Goal: Task Accomplishment & Management: Use online tool/utility

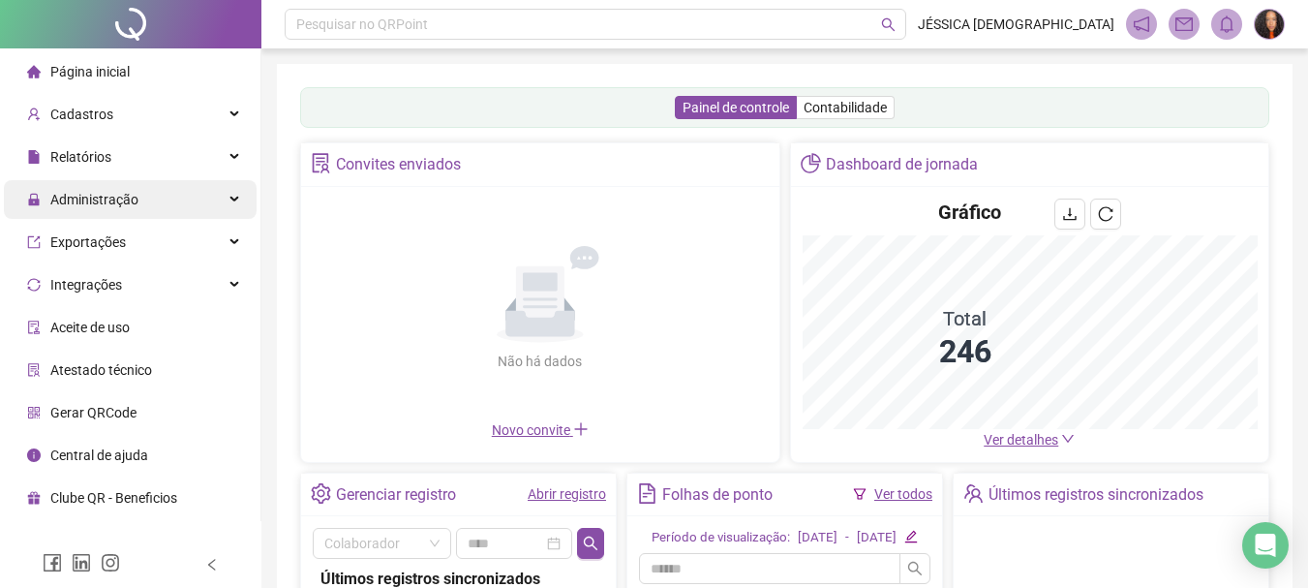
click at [133, 204] on span "Administração" at bounding box center [94, 199] width 88 height 15
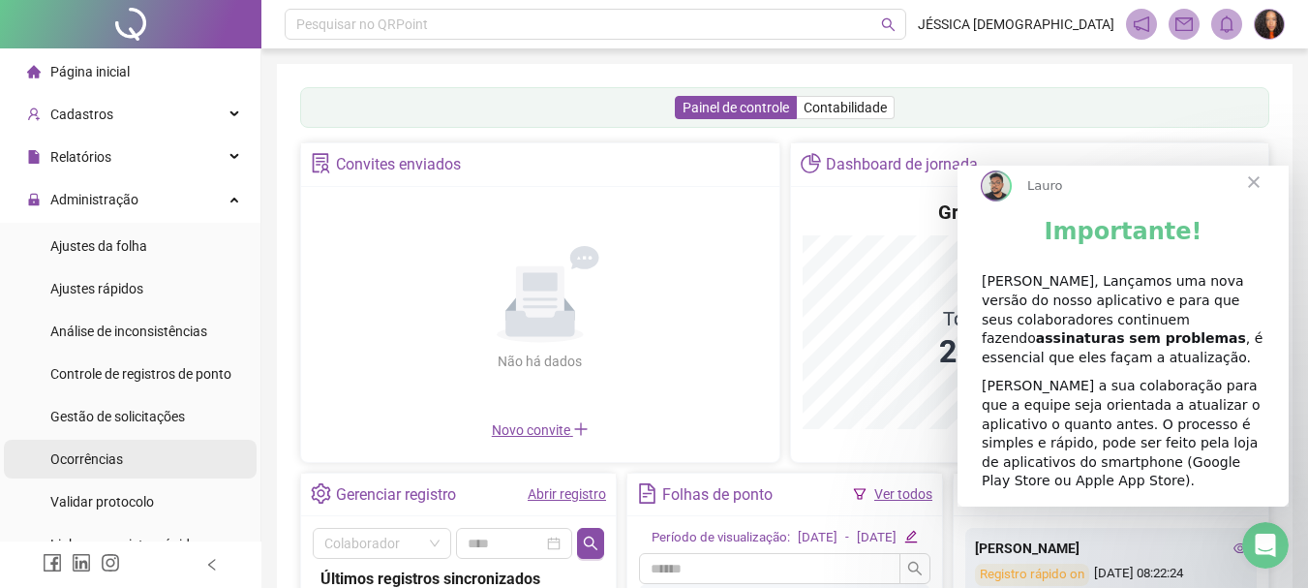
click at [138, 442] on li "Ocorrências" at bounding box center [130, 459] width 253 height 39
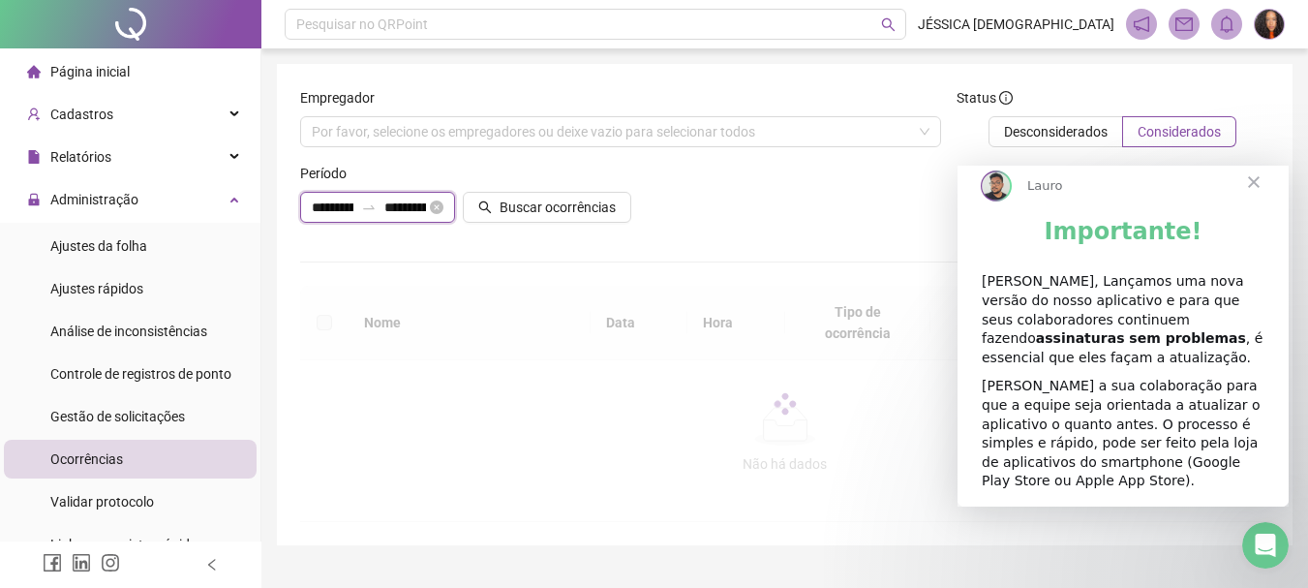
click at [413, 204] on input "**********" at bounding box center [405, 207] width 42 height 21
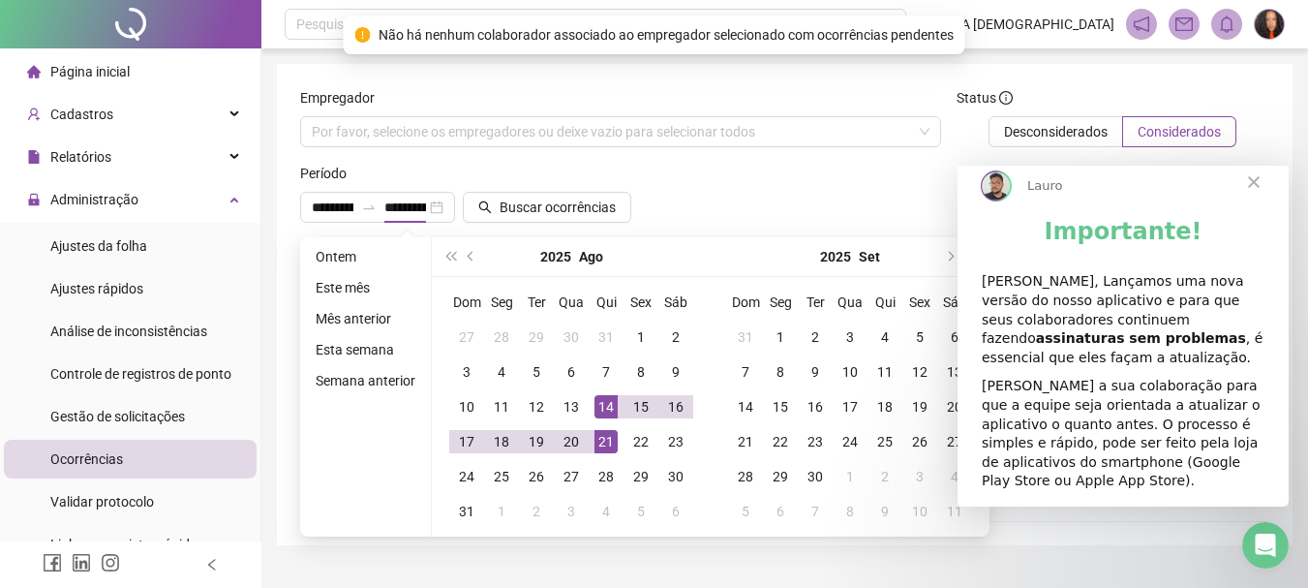
click at [1253, 202] on span "Fechar" at bounding box center [1254, 182] width 70 height 70
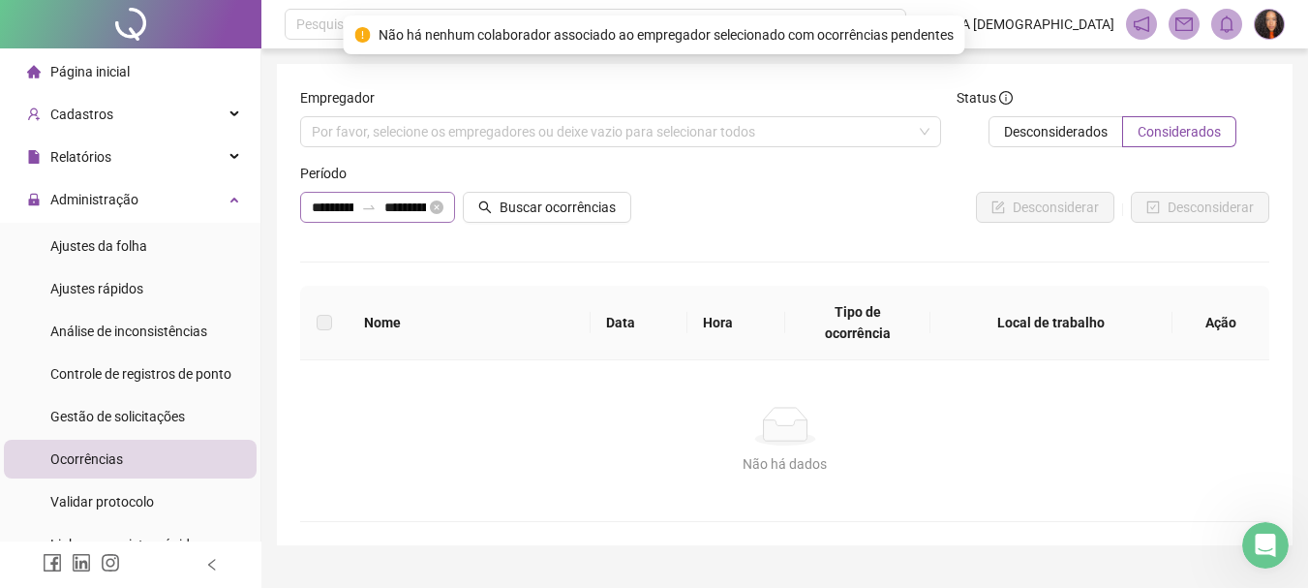
click at [424, 220] on div "**********" at bounding box center [377, 207] width 155 height 31
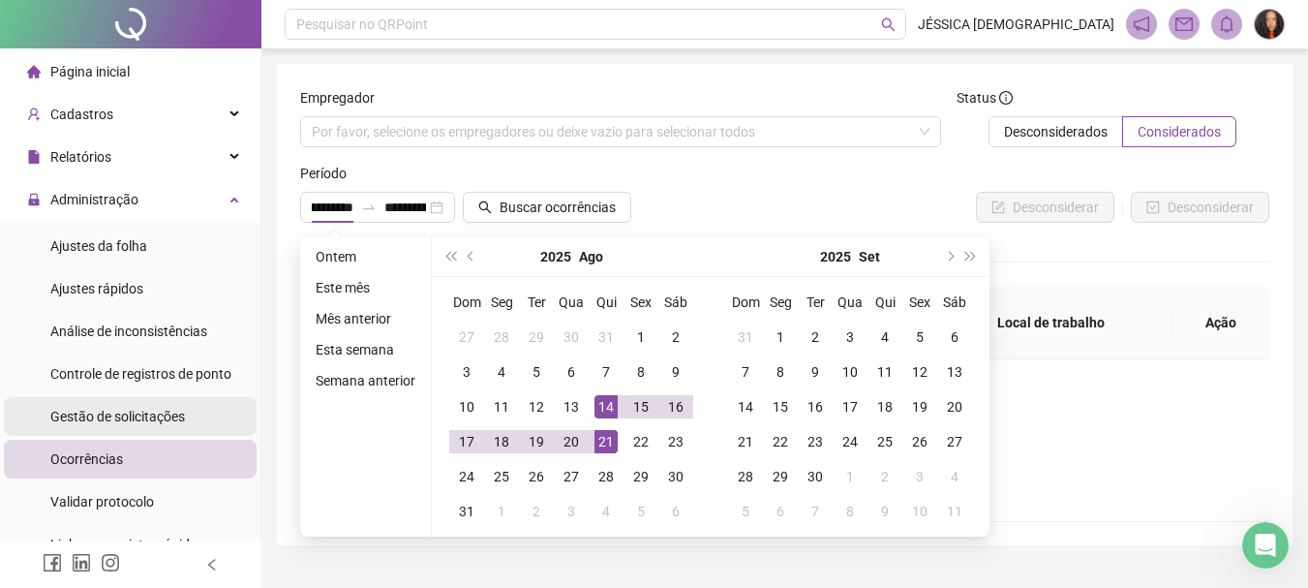
click at [100, 419] on span "Gestão de solicitações" at bounding box center [117, 416] width 135 height 15
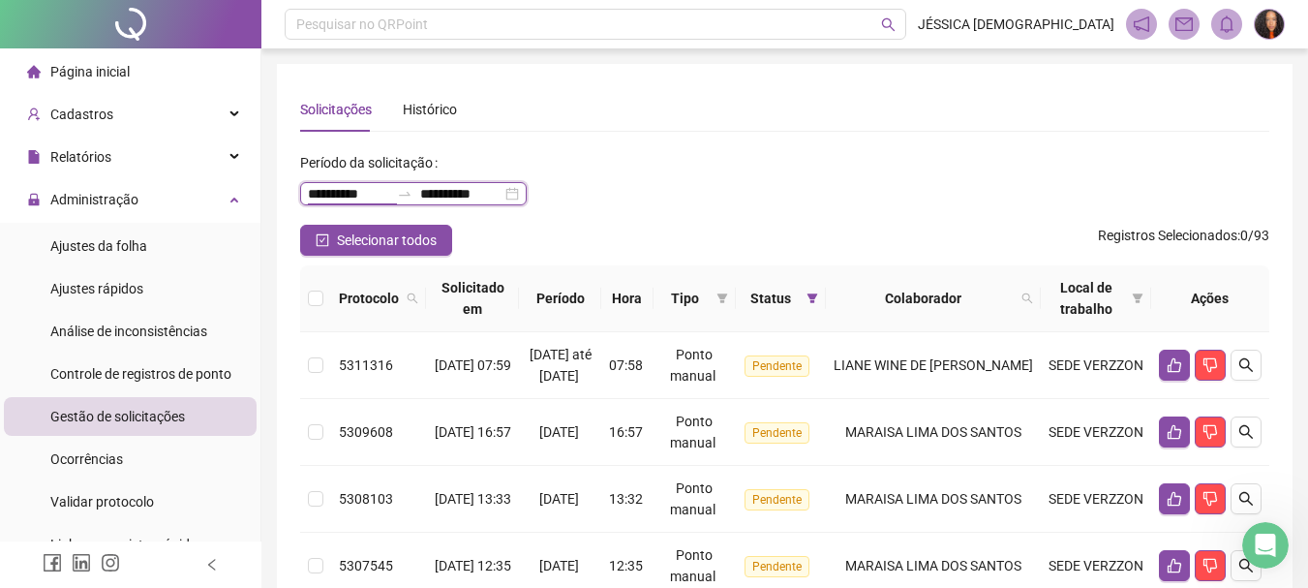
click at [337, 186] on input "**********" at bounding box center [348, 193] width 81 height 21
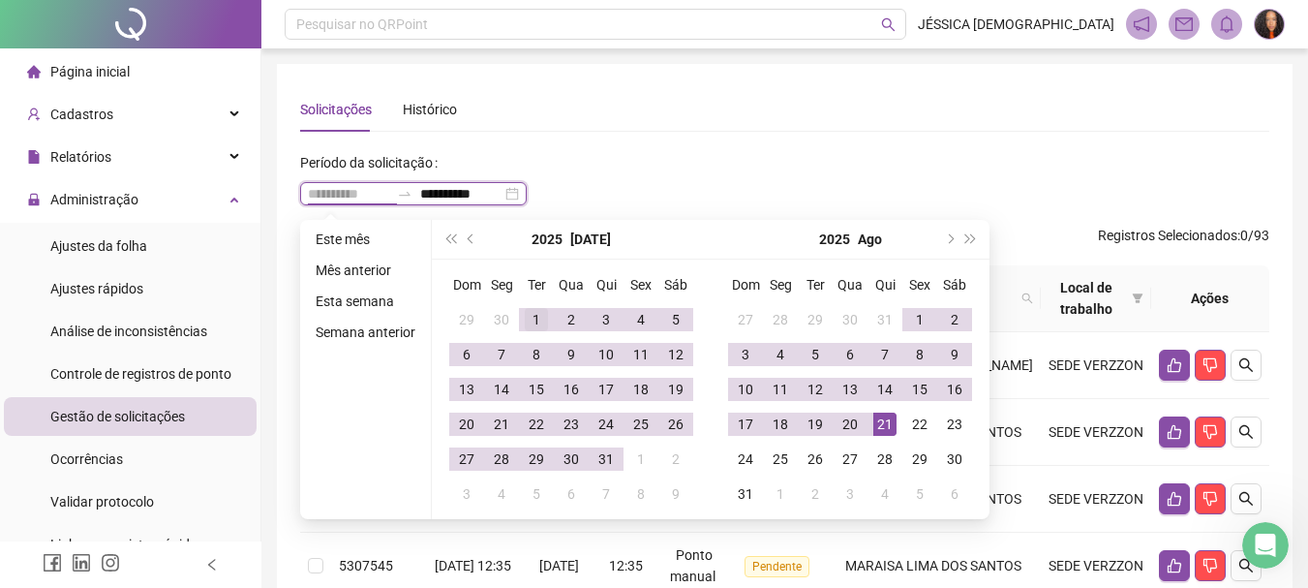
type input "**********"
click at [529, 315] on div "1" at bounding box center [536, 319] width 23 height 23
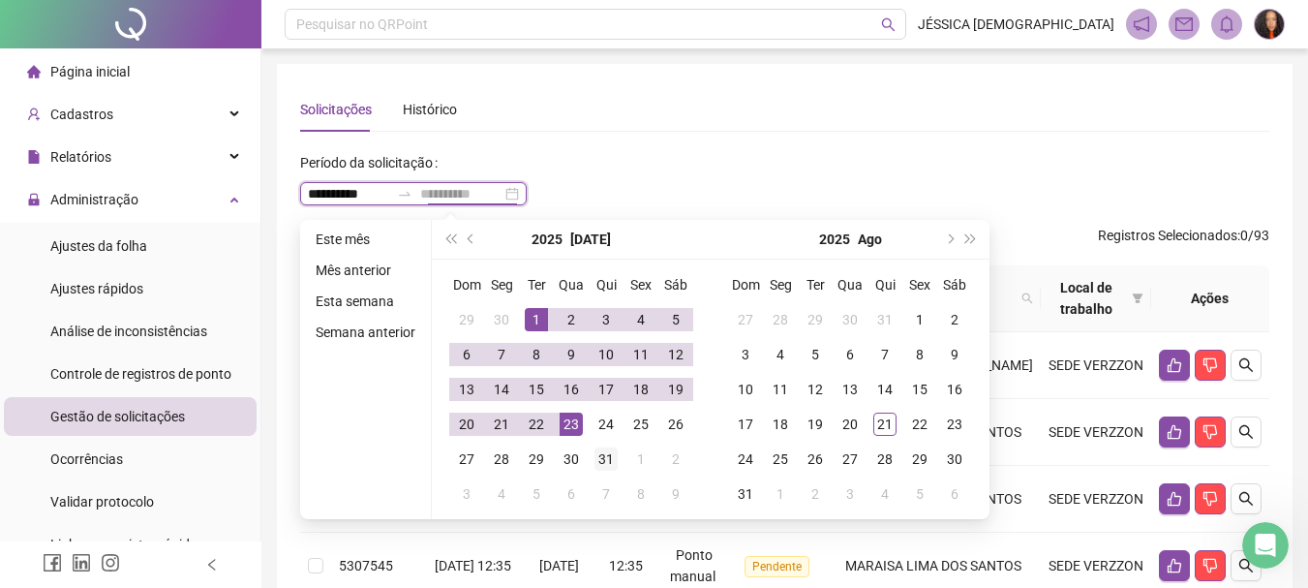
type input "**********"
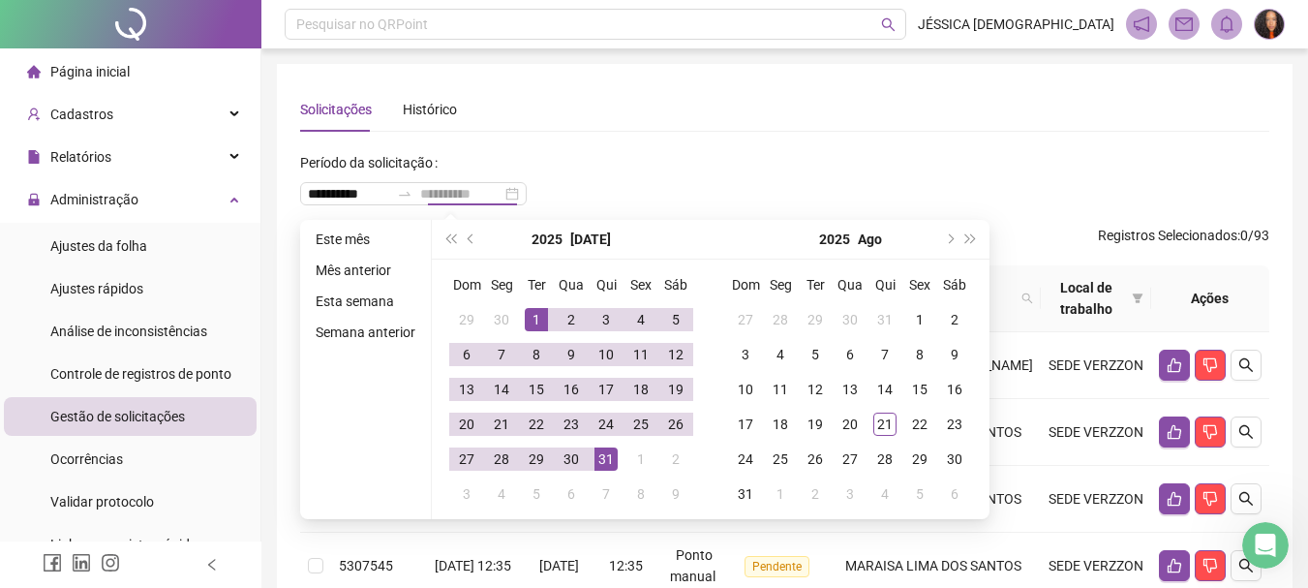
click at [595, 457] on div "31" at bounding box center [605, 458] width 23 height 23
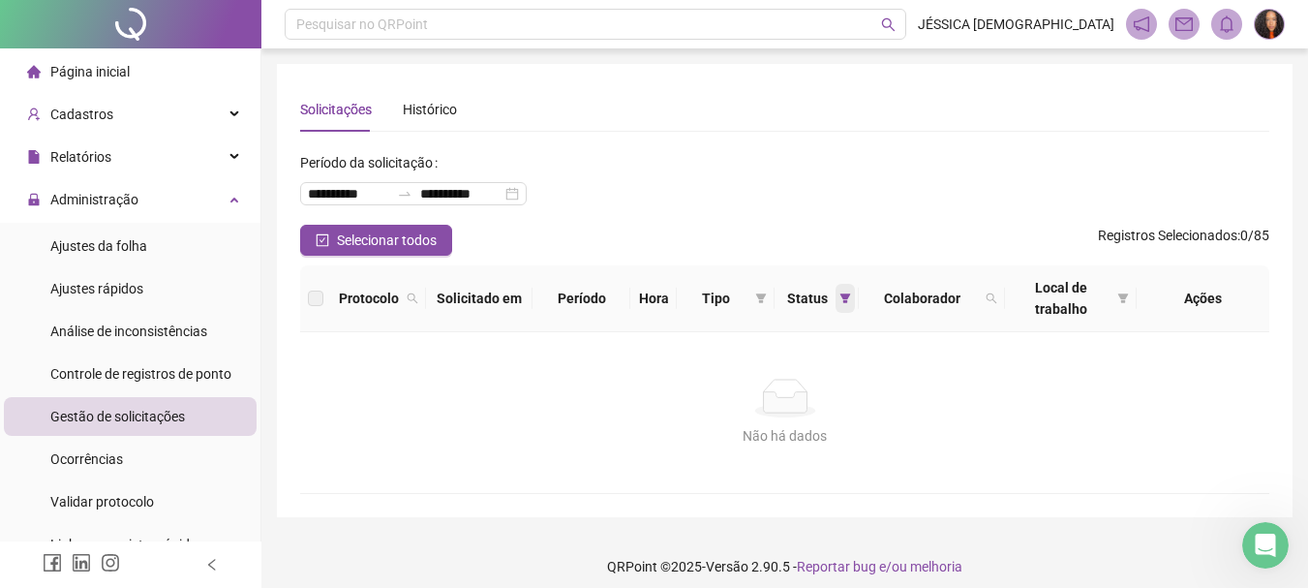
click at [844, 294] on icon "filter" at bounding box center [845, 298] width 11 height 10
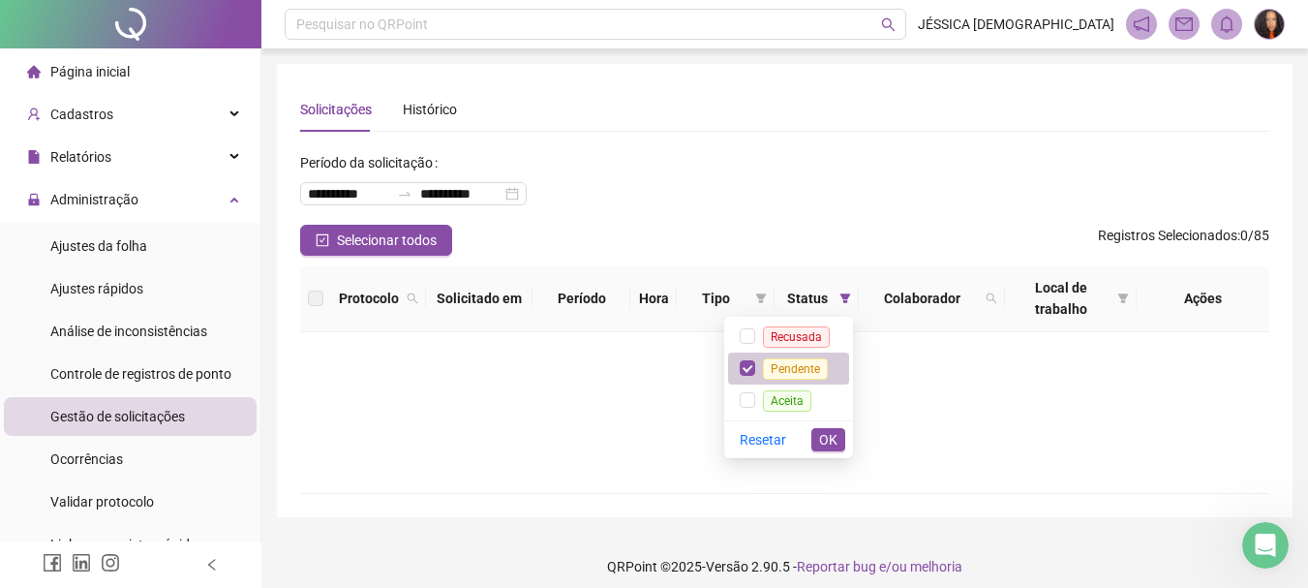
click at [773, 370] on span "Pendente" at bounding box center [795, 368] width 65 height 21
click at [784, 396] on span "Aceita" at bounding box center [787, 400] width 48 height 21
click at [829, 442] on span "OK" at bounding box center [828, 439] width 18 height 21
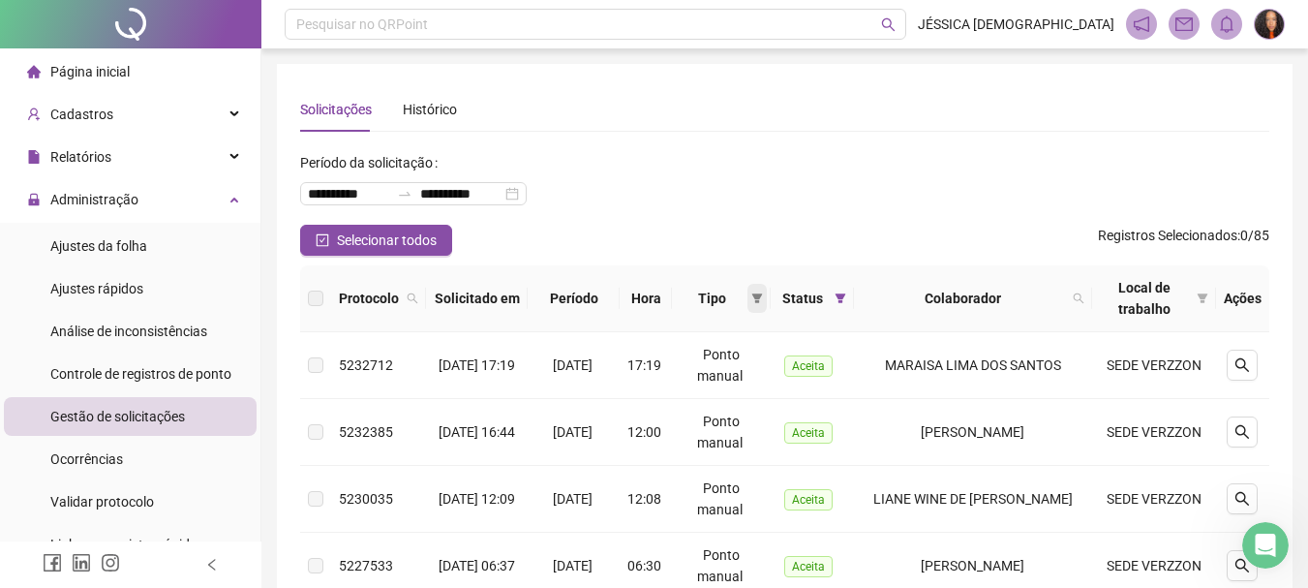
click at [763, 299] on icon "filter" at bounding box center [757, 298] width 12 height 12
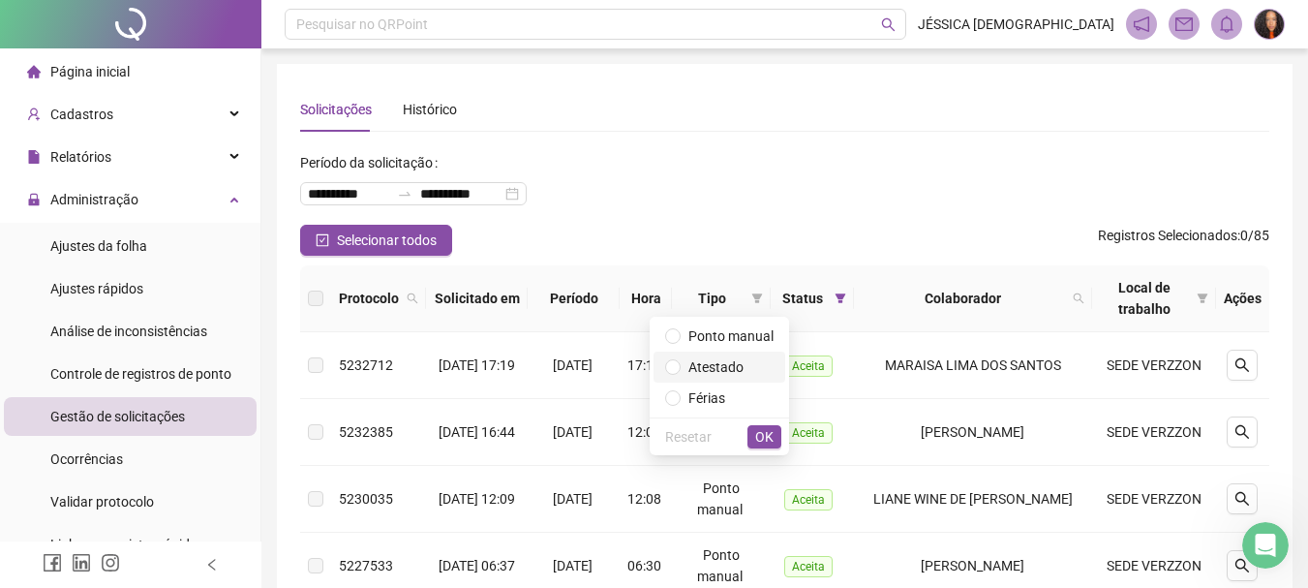
click at [715, 376] on span "Atestado" at bounding box center [719, 366] width 108 height 21
click at [758, 438] on span "OK" at bounding box center [764, 436] width 18 height 21
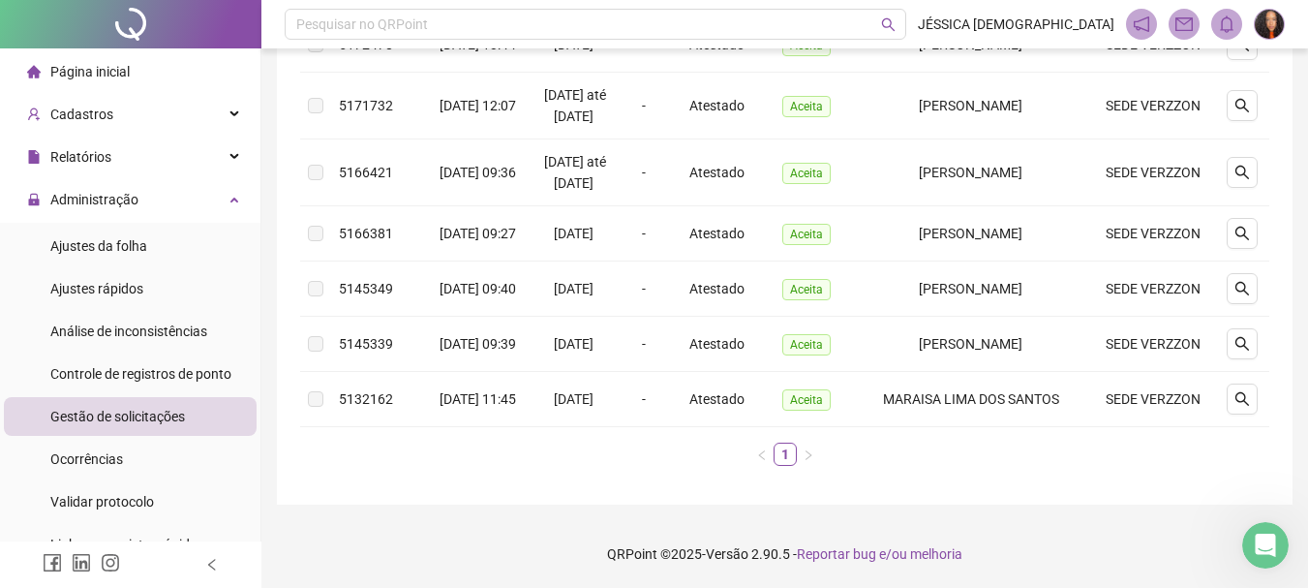
scroll to position [707, 0]
click at [1245, 391] on icon "search" at bounding box center [1241, 398] width 15 height 15
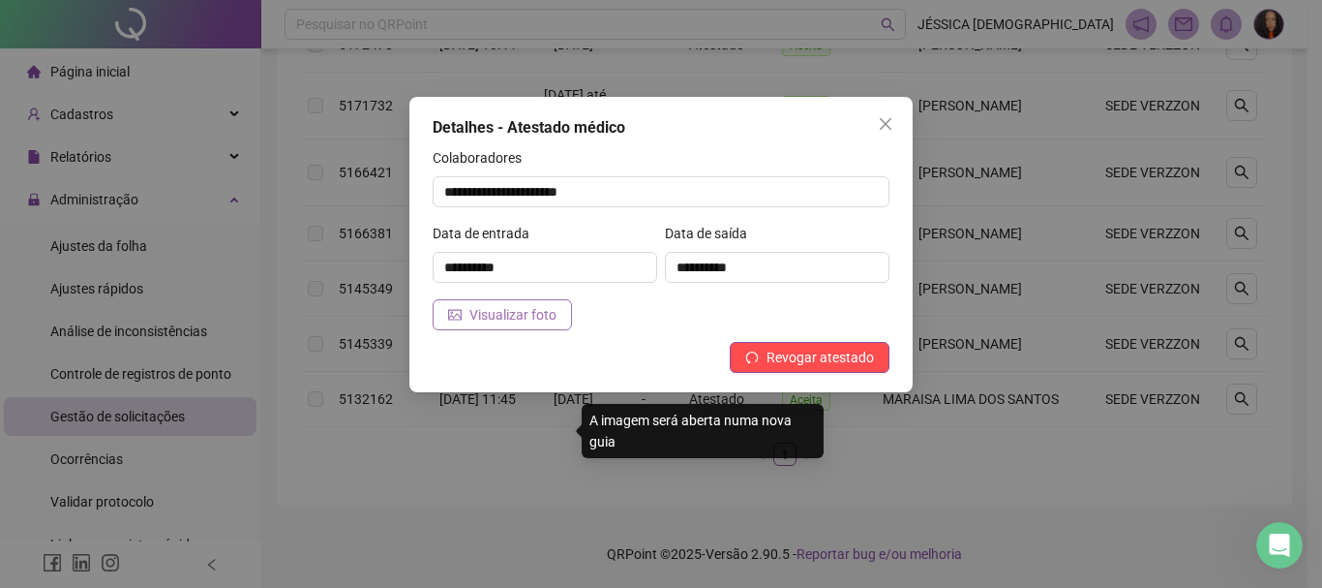
click at [541, 315] on span "Visualizar foto" at bounding box center [513, 314] width 87 height 21
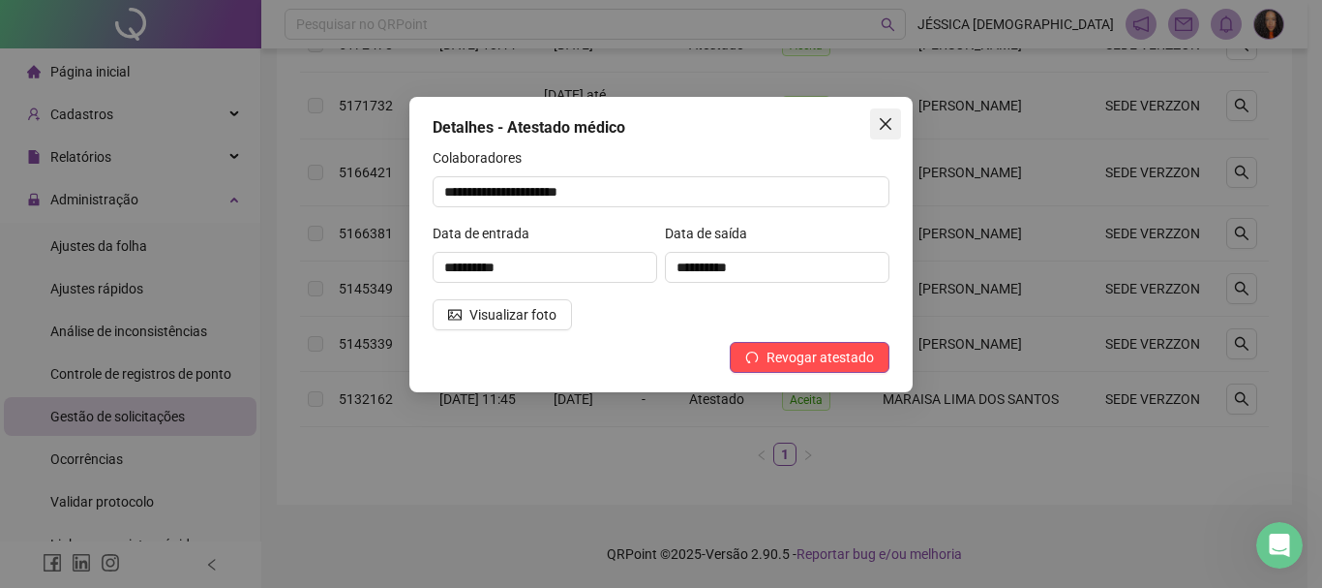
click at [881, 124] on icon "close" at bounding box center [885, 123] width 15 height 15
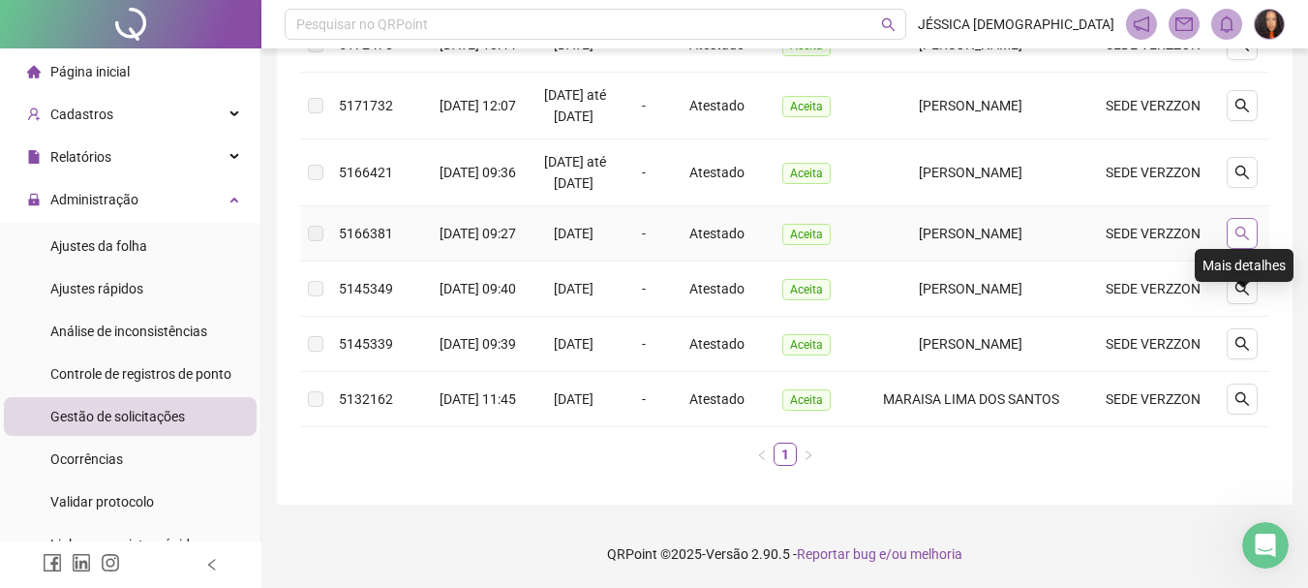
click at [1231, 218] on button "button" at bounding box center [1242, 233] width 31 height 31
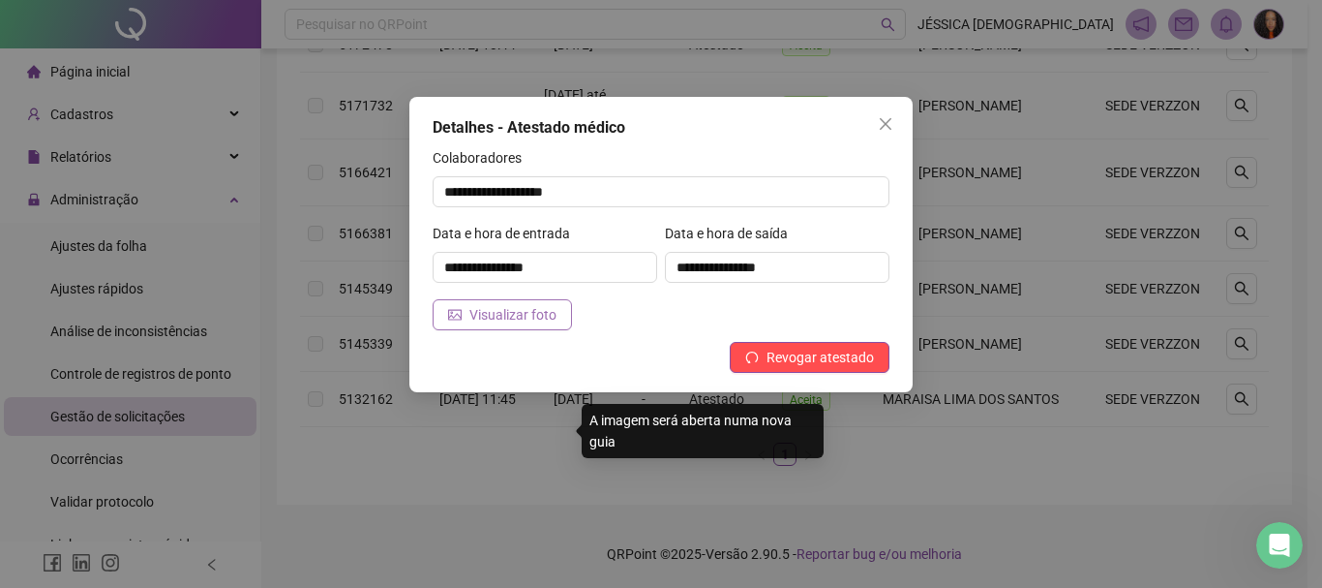
click at [504, 319] on span "Visualizar foto" at bounding box center [513, 314] width 87 height 21
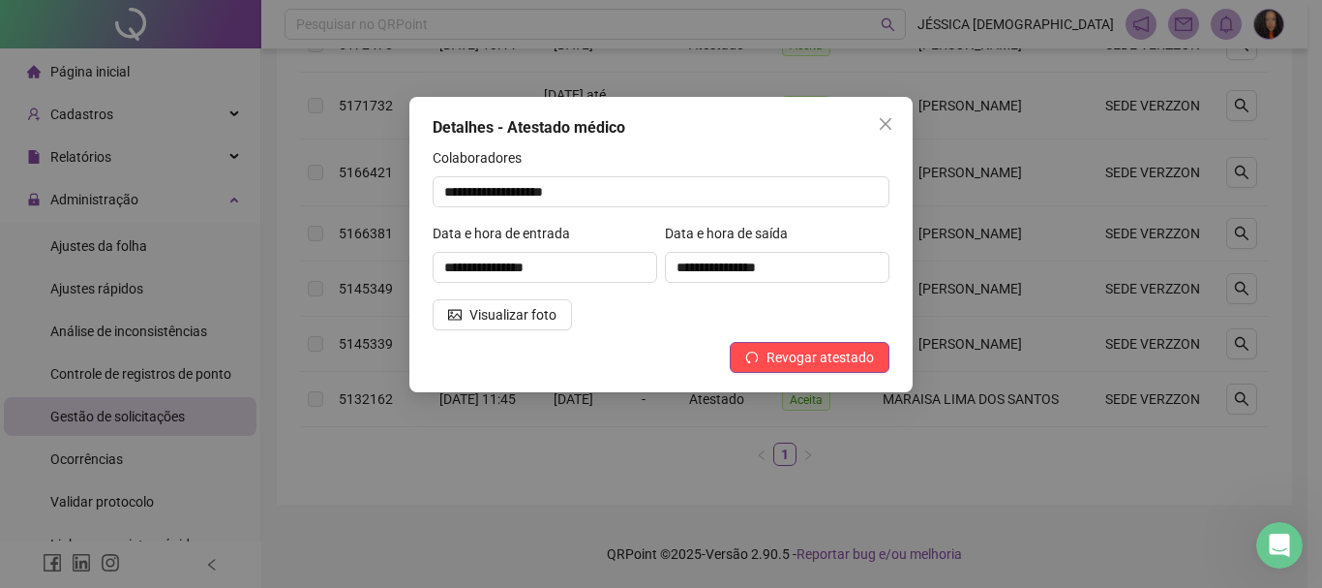
click at [879, 106] on div "**********" at bounding box center [661, 244] width 503 height 295
click at [889, 118] on icon "close" at bounding box center [885, 123] width 15 height 15
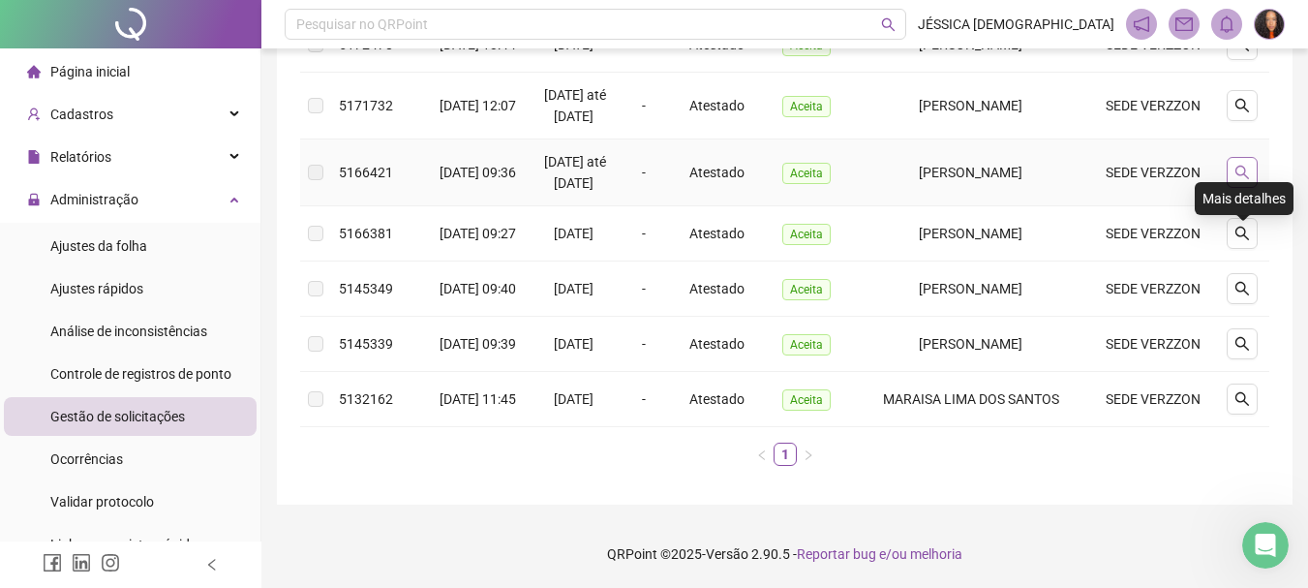
click at [1242, 165] on icon "search" at bounding box center [1241, 172] width 15 height 15
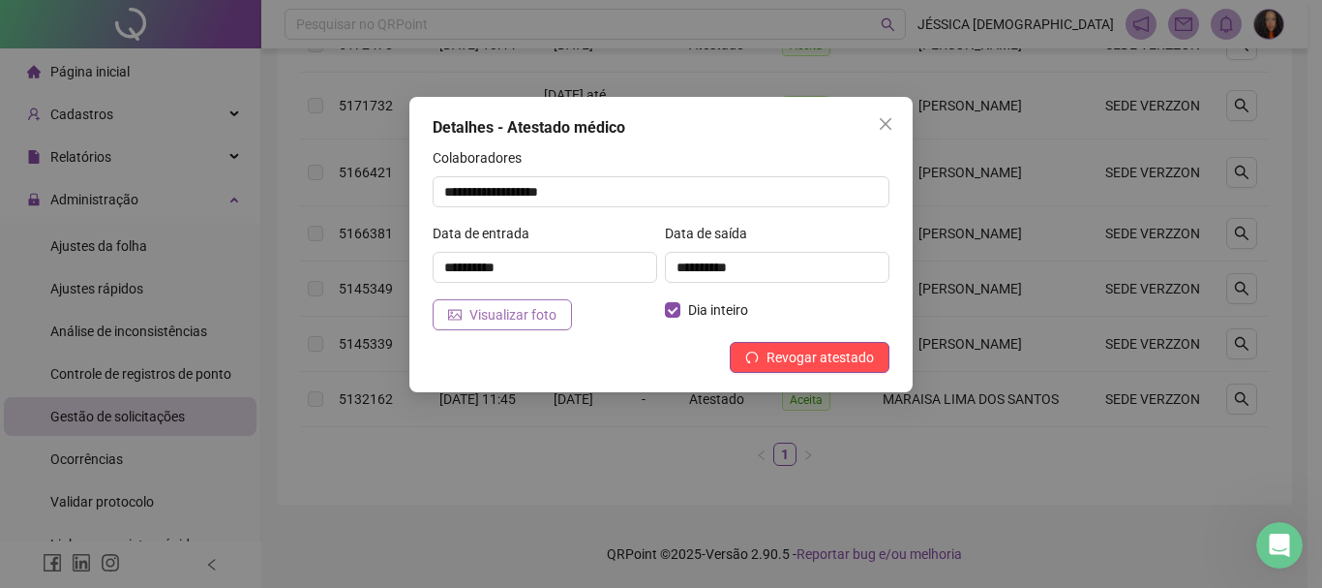
click at [544, 323] on span "Visualizar foto" at bounding box center [513, 314] width 87 height 21
click at [884, 119] on icon "close" at bounding box center [885, 123] width 15 height 15
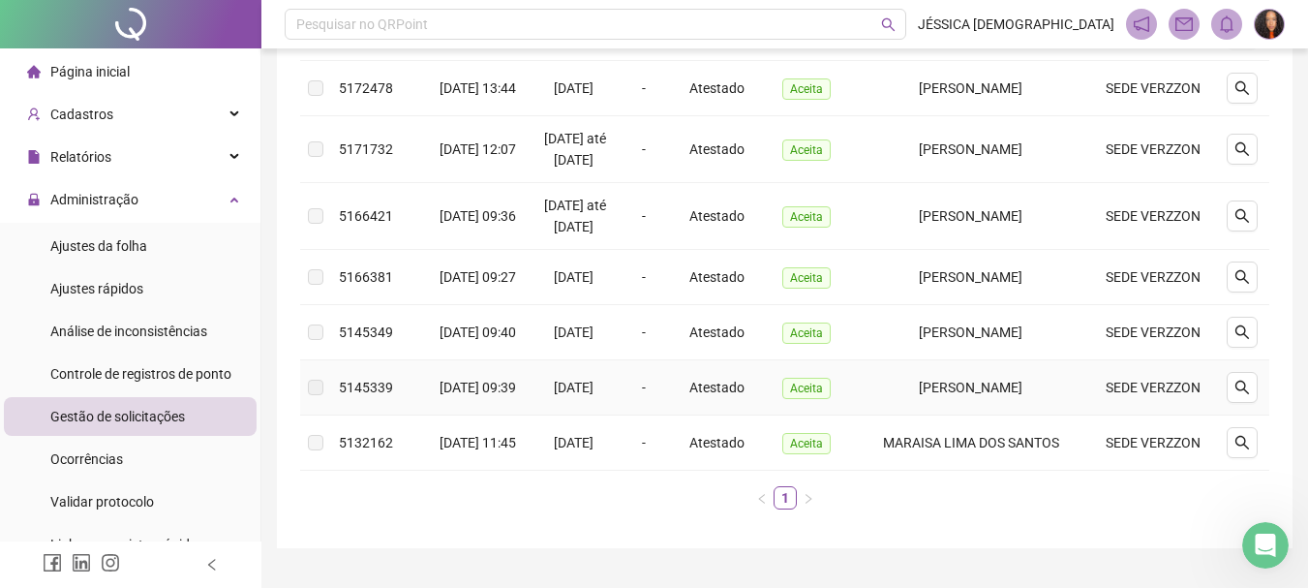
scroll to position [513, 0]
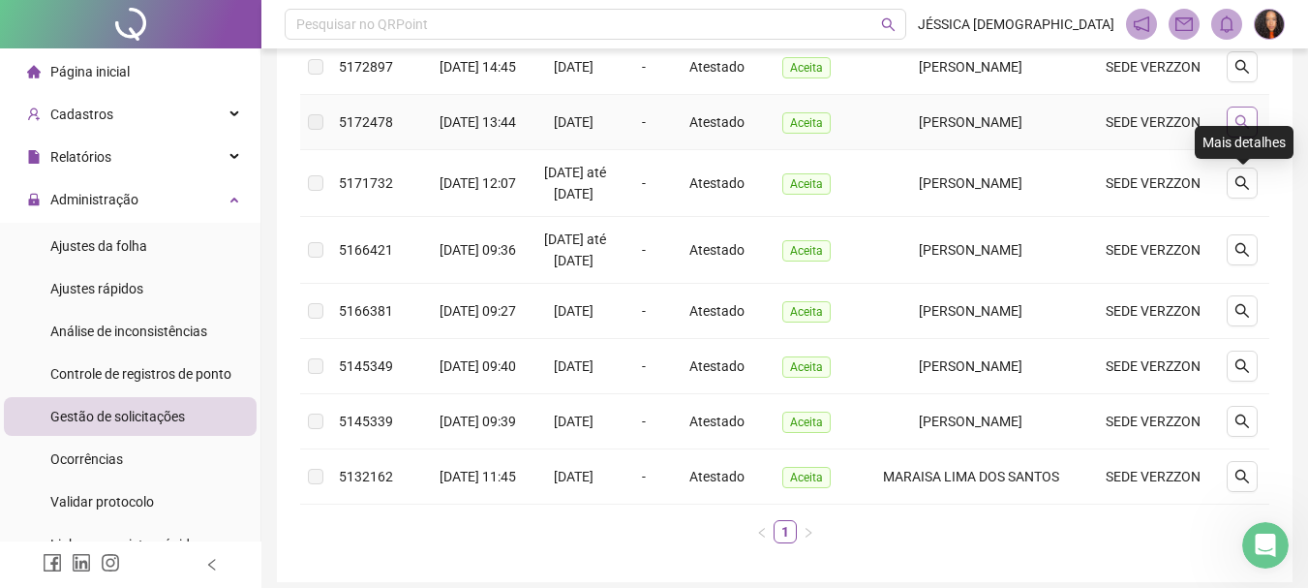
click at [1232, 137] on button "button" at bounding box center [1242, 121] width 31 height 31
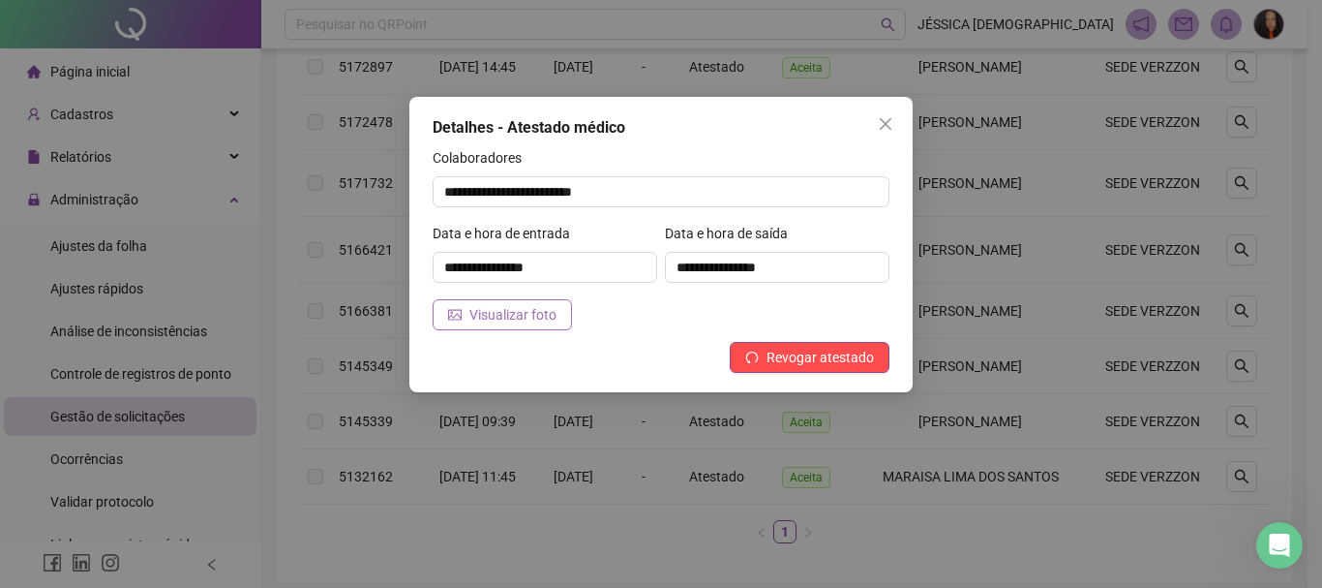
click at [535, 322] on span "Visualizar foto" at bounding box center [513, 314] width 87 height 21
click at [875, 118] on span "Close" at bounding box center [885, 123] width 31 height 15
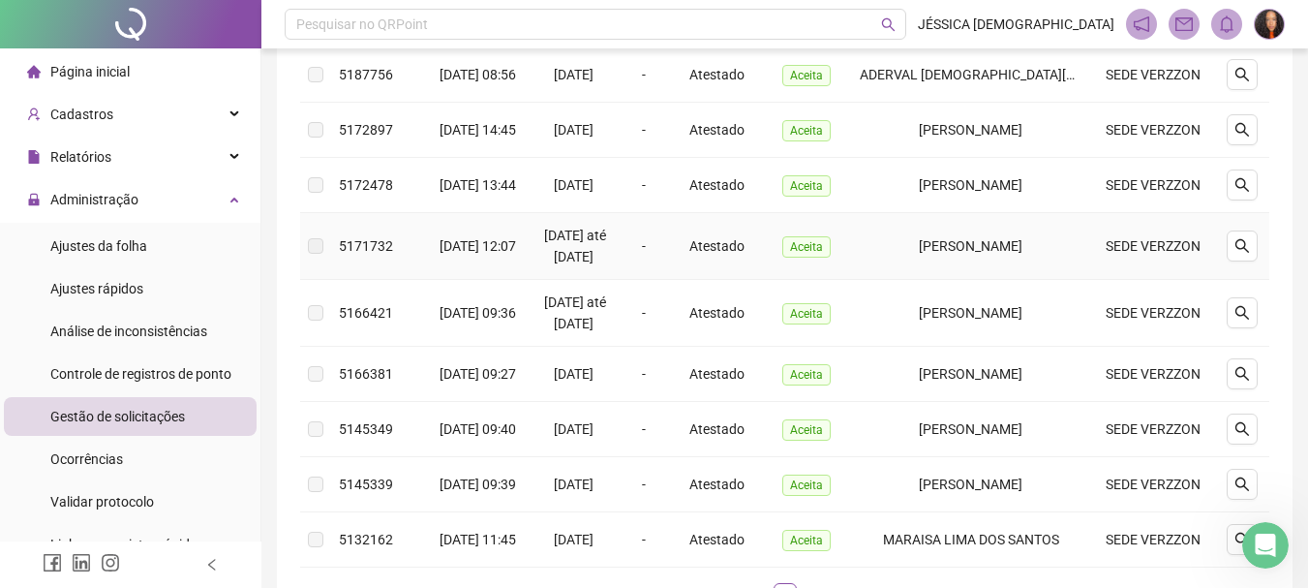
scroll to position [416, 0]
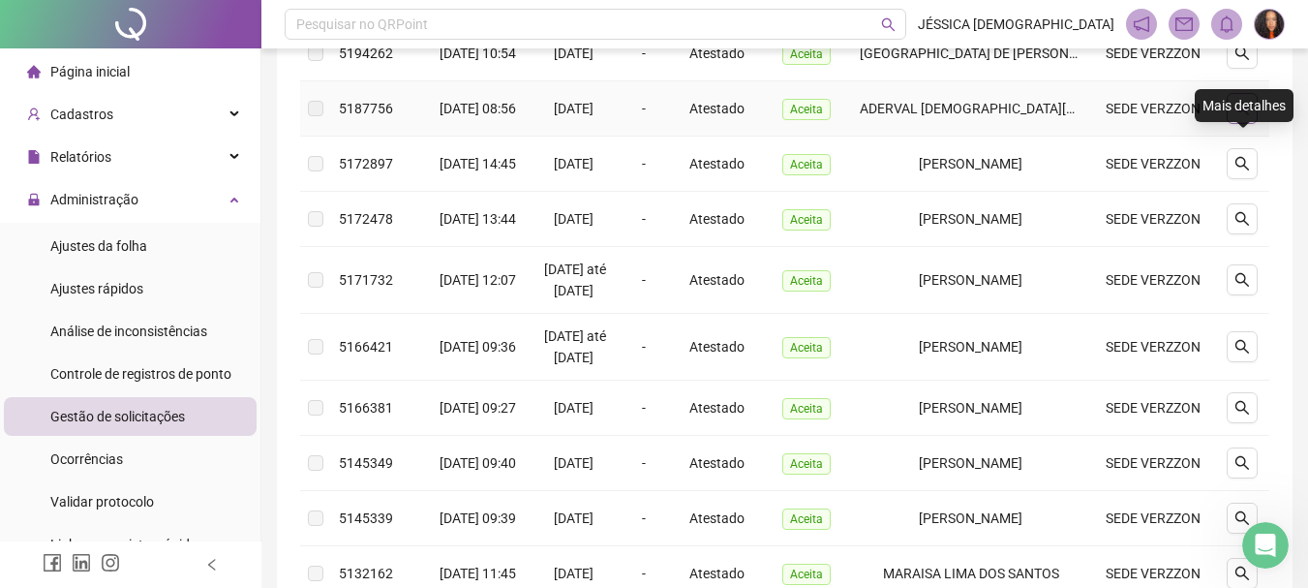
click at [1240, 116] on icon "search" at bounding box center [1241, 108] width 15 height 15
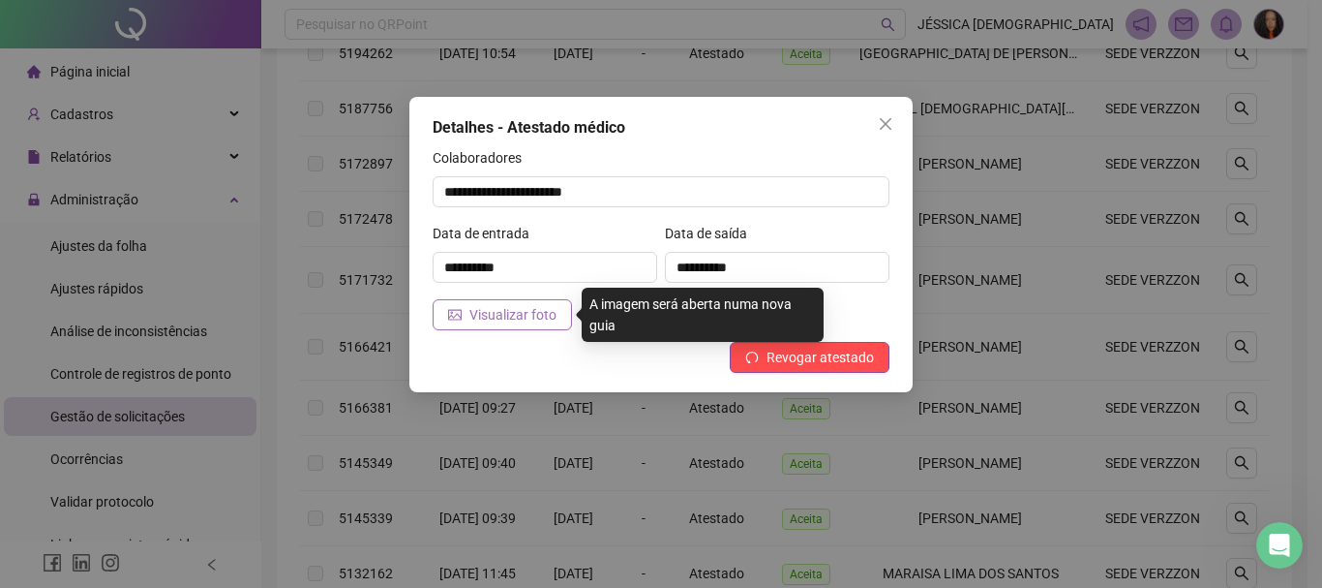
click at [471, 321] on span "Visualizar foto" at bounding box center [513, 314] width 87 height 21
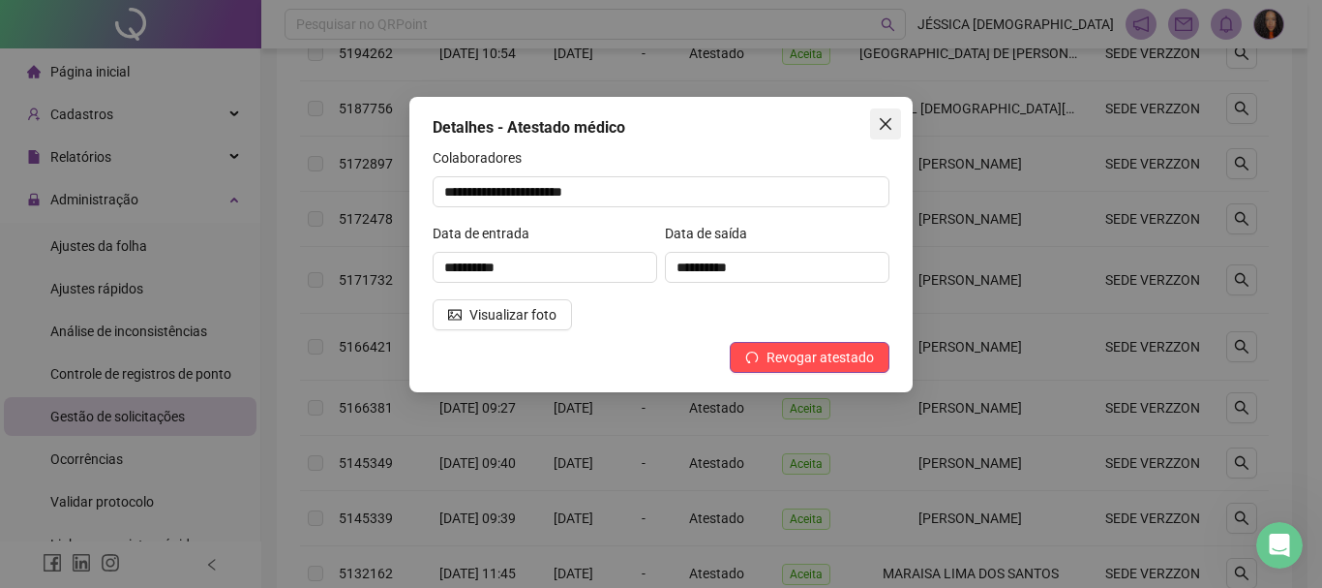
click at [881, 121] on icon "close" at bounding box center [885, 123] width 15 height 15
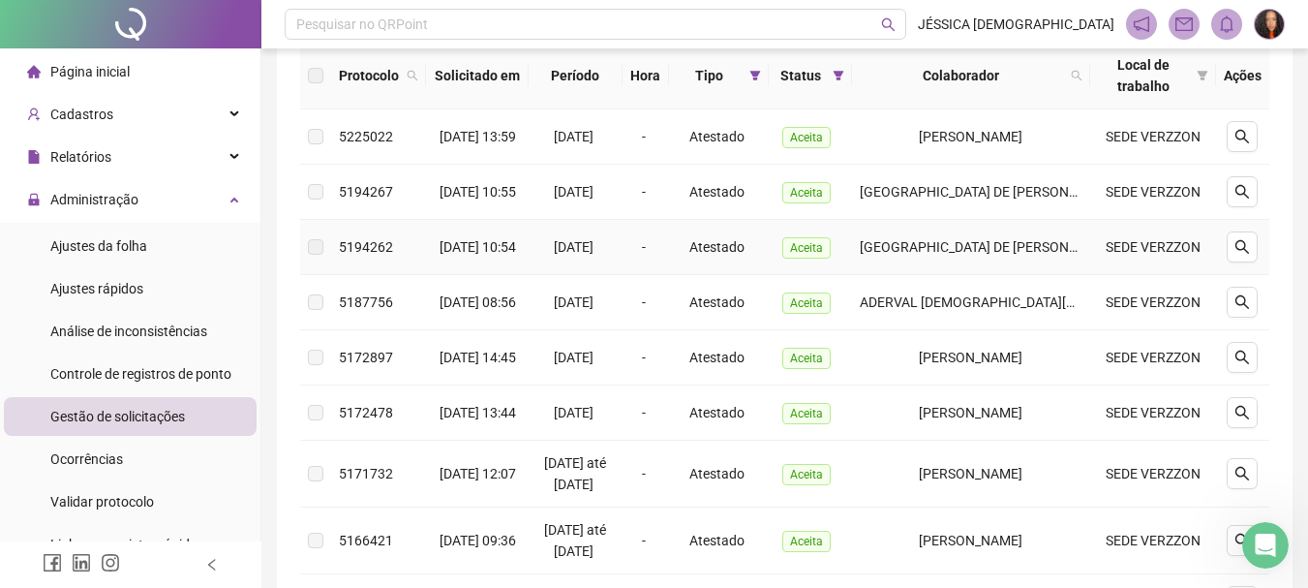
scroll to position [126, 0]
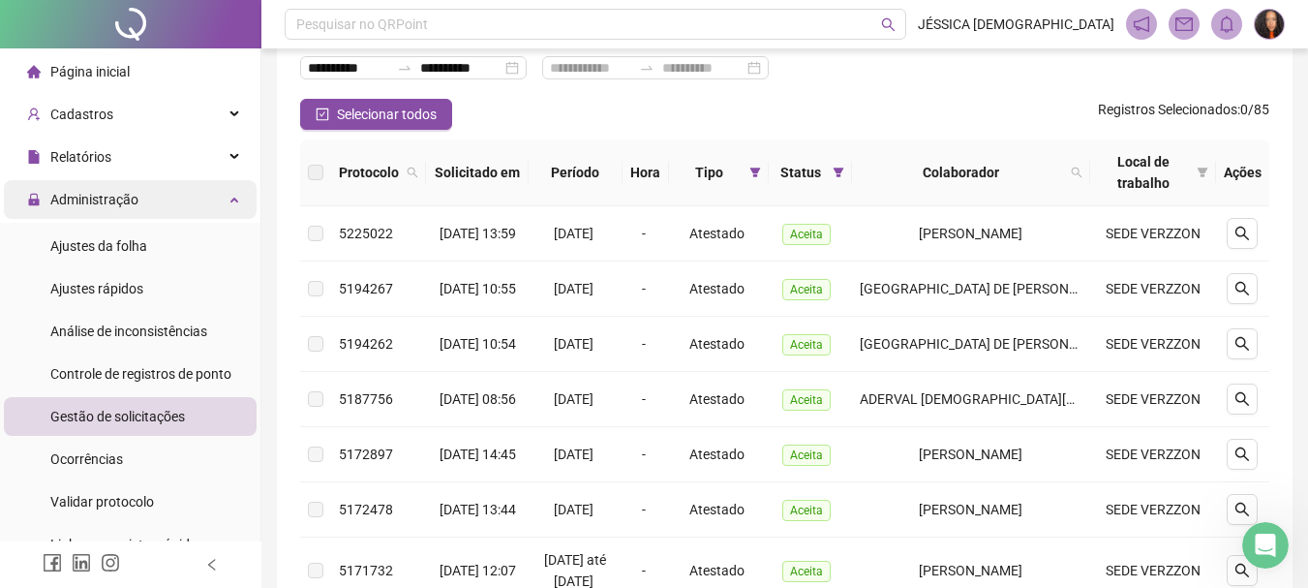
click at [84, 192] on span "Administração" at bounding box center [94, 199] width 88 height 15
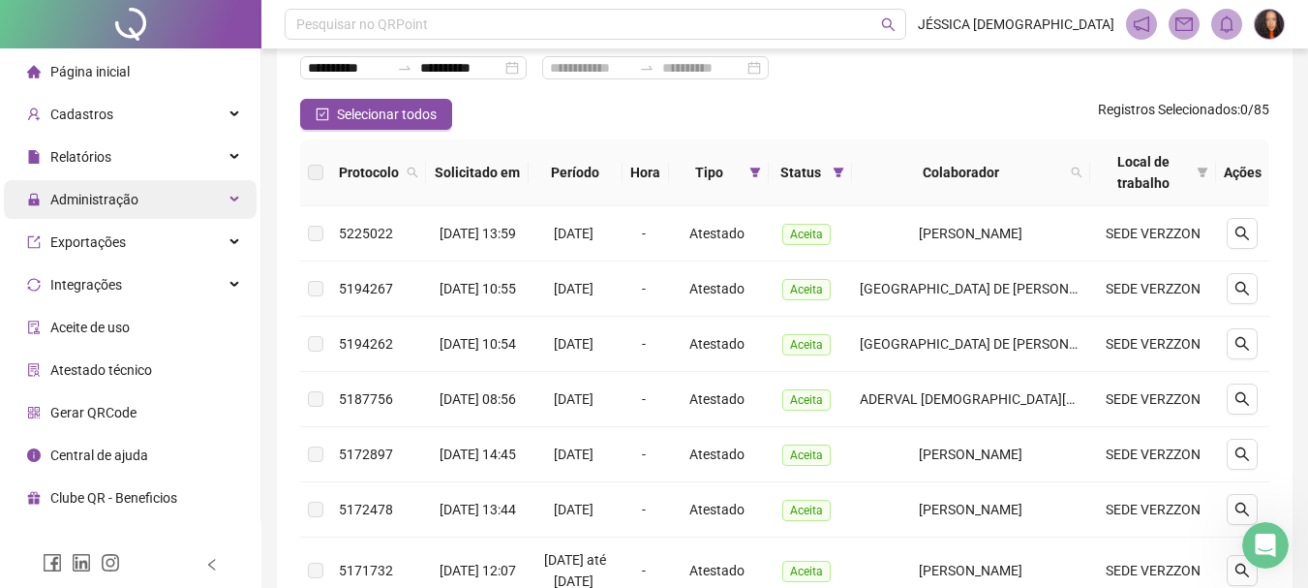
click at [105, 199] on span "Administração" at bounding box center [94, 199] width 88 height 15
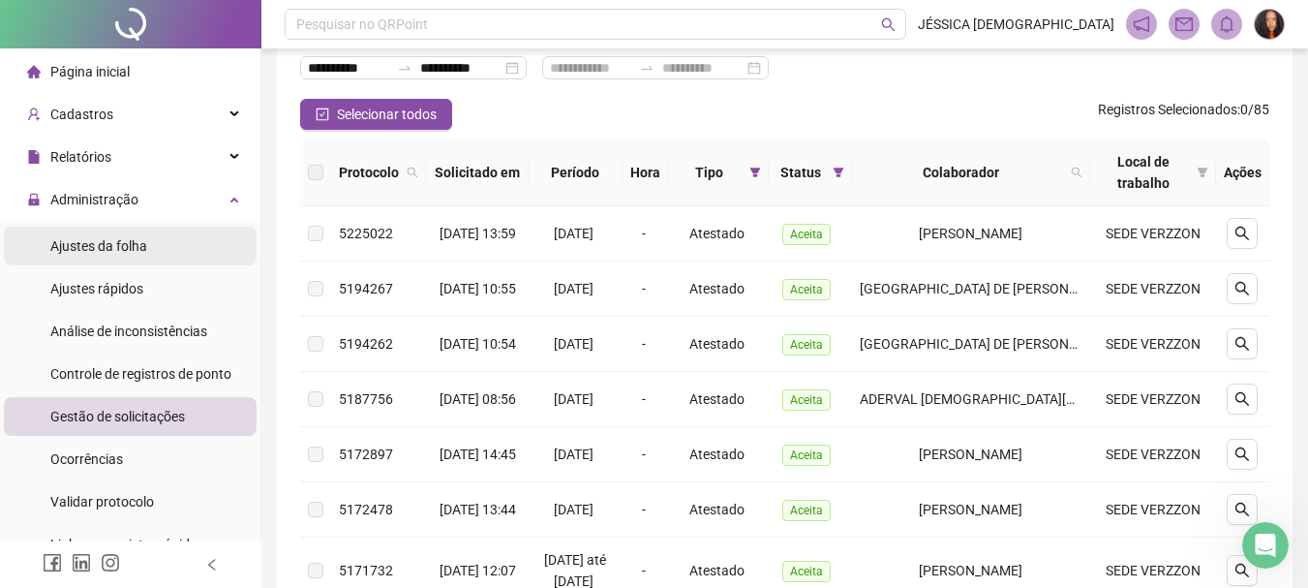
click at [115, 250] on span "Ajustes da folha" at bounding box center [98, 245] width 97 height 15
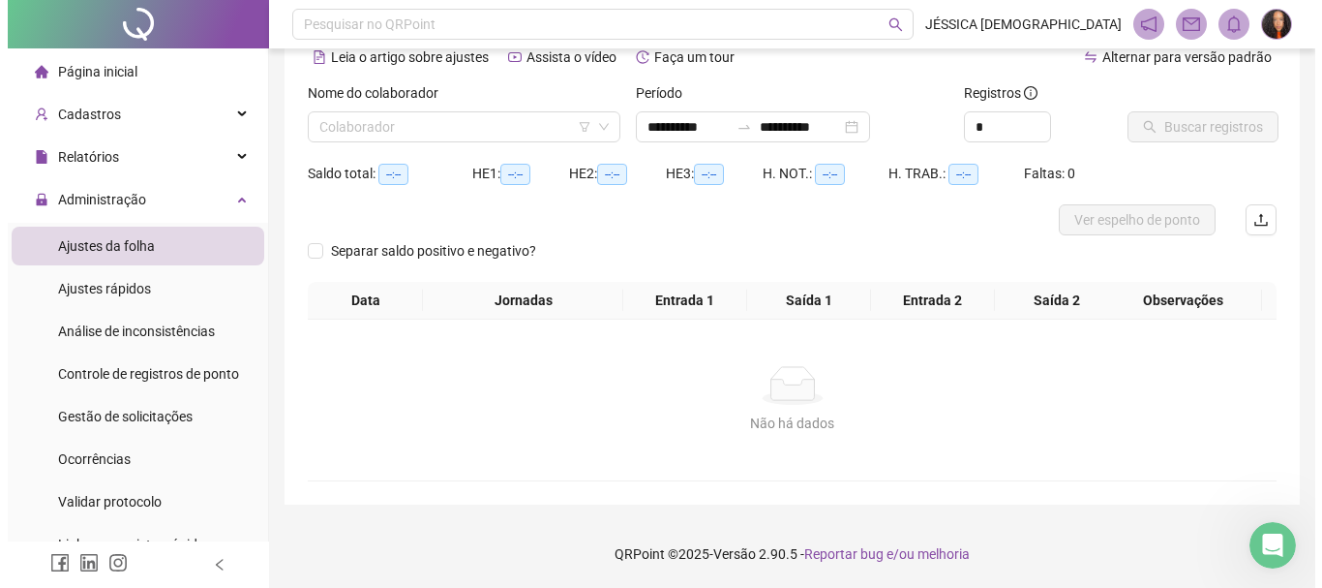
scroll to position [96, 0]
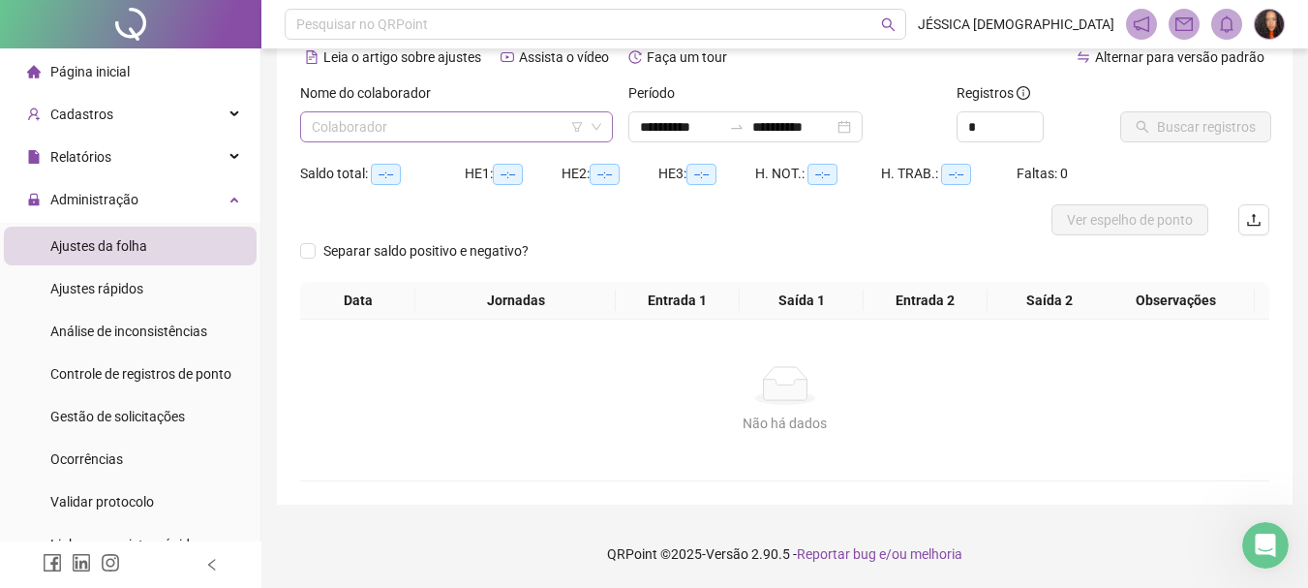
click at [453, 127] on input "search" at bounding box center [448, 126] width 272 height 29
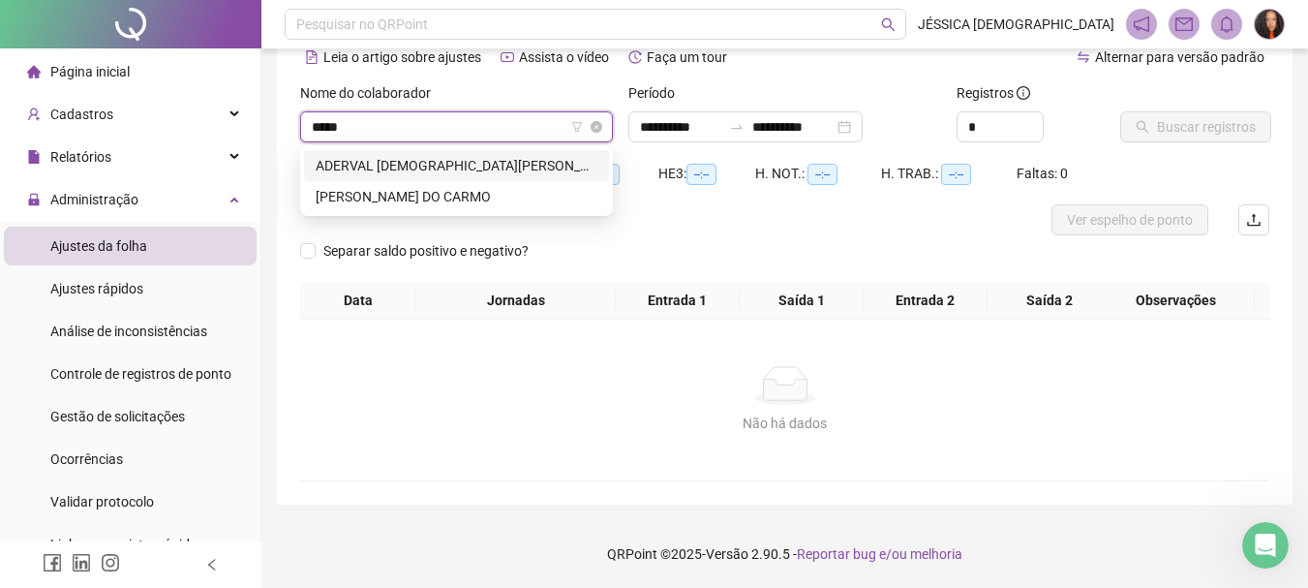
type input "******"
click at [498, 171] on div "ADERVAL [DEMOGRAPHIC_DATA][PERSON_NAME]" at bounding box center [457, 165] width 282 height 21
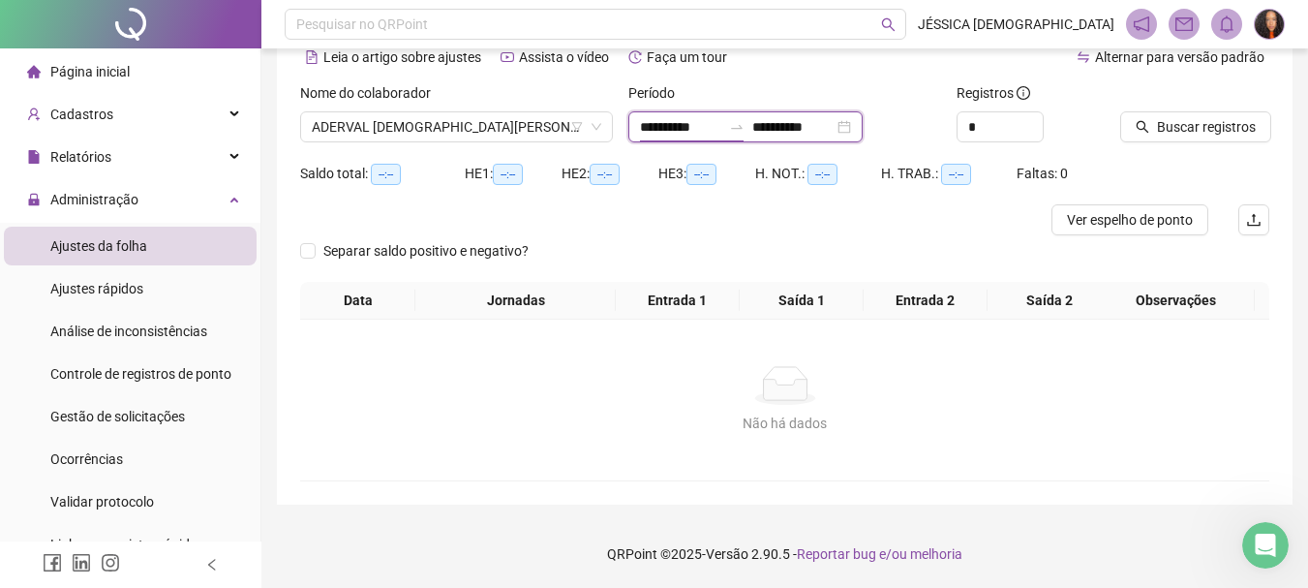
click at [697, 120] on input "**********" at bounding box center [680, 126] width 81 height 21
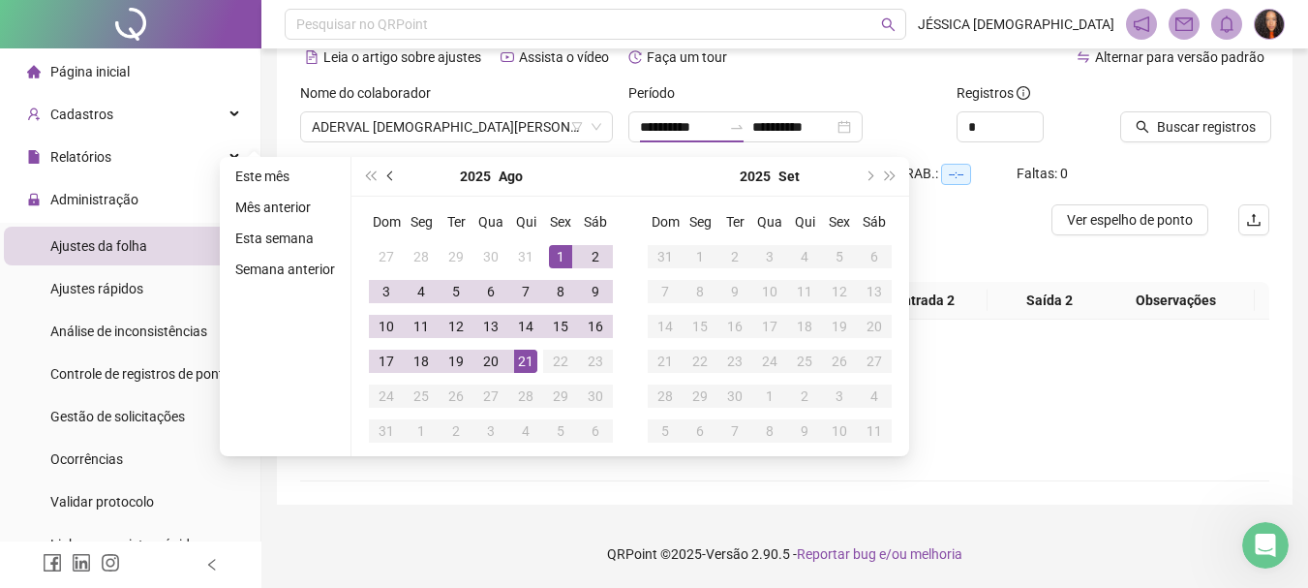
click at [381, 173] on button "prev-year" at bounding box center [390, 176] width 21 height 39
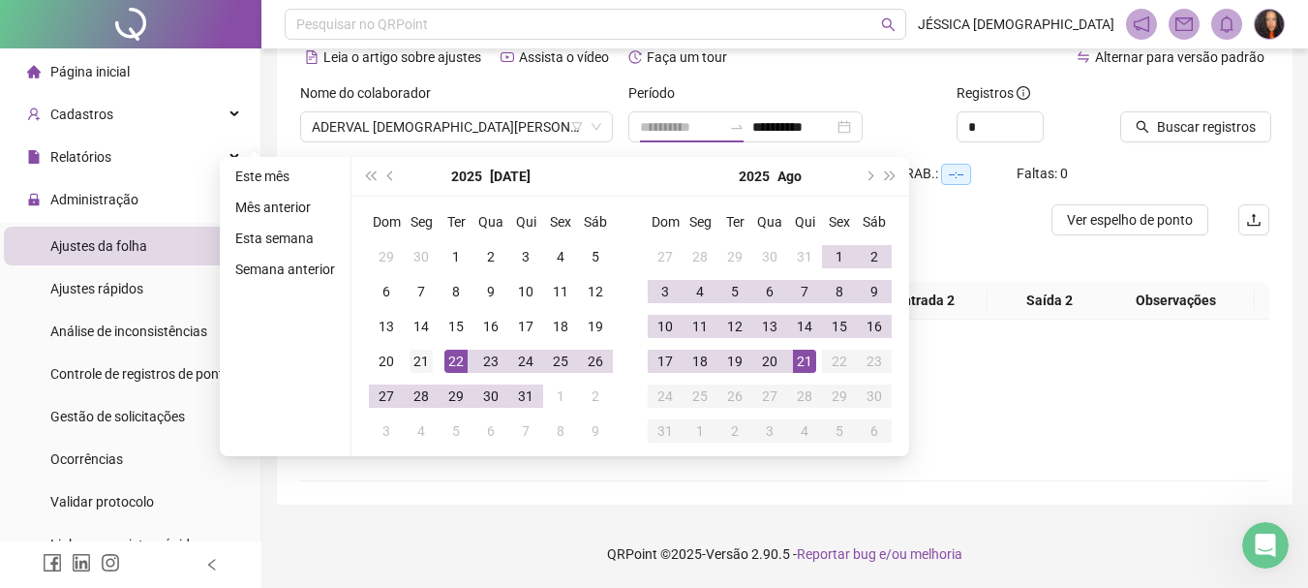
type input "**********"
click at [416, 359] on div "21" at bounding box center [421, 360] width 23 height 23
type input "**********"
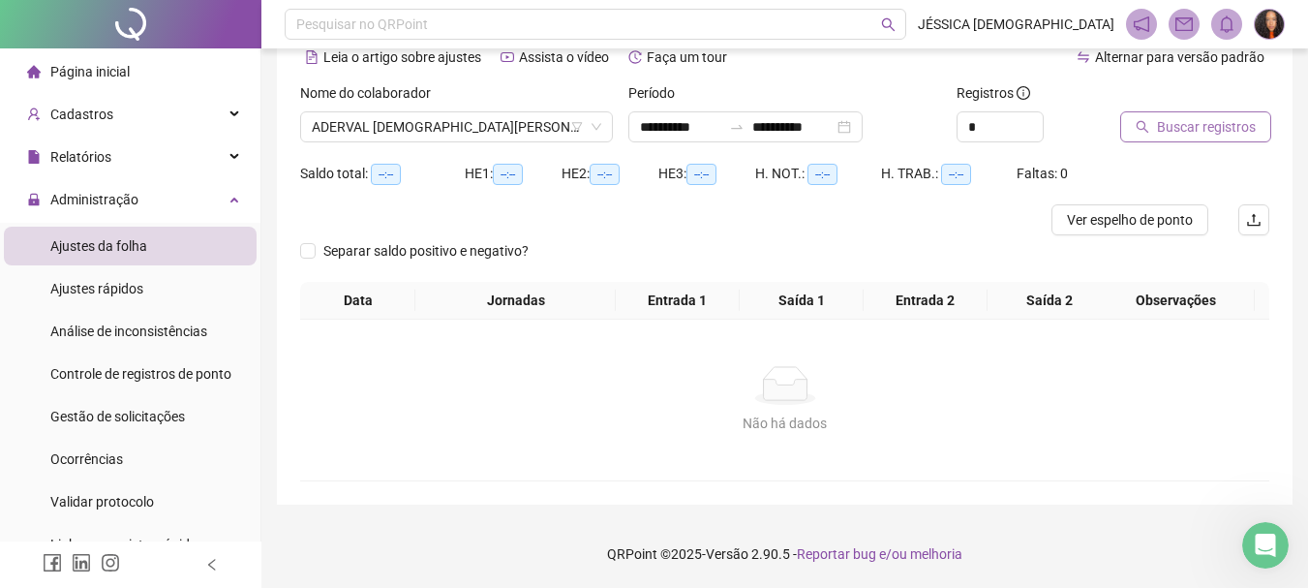
click at [1161, 124] on span "Buscar registros" at bounding box center [1206, 126] width 99 height 21
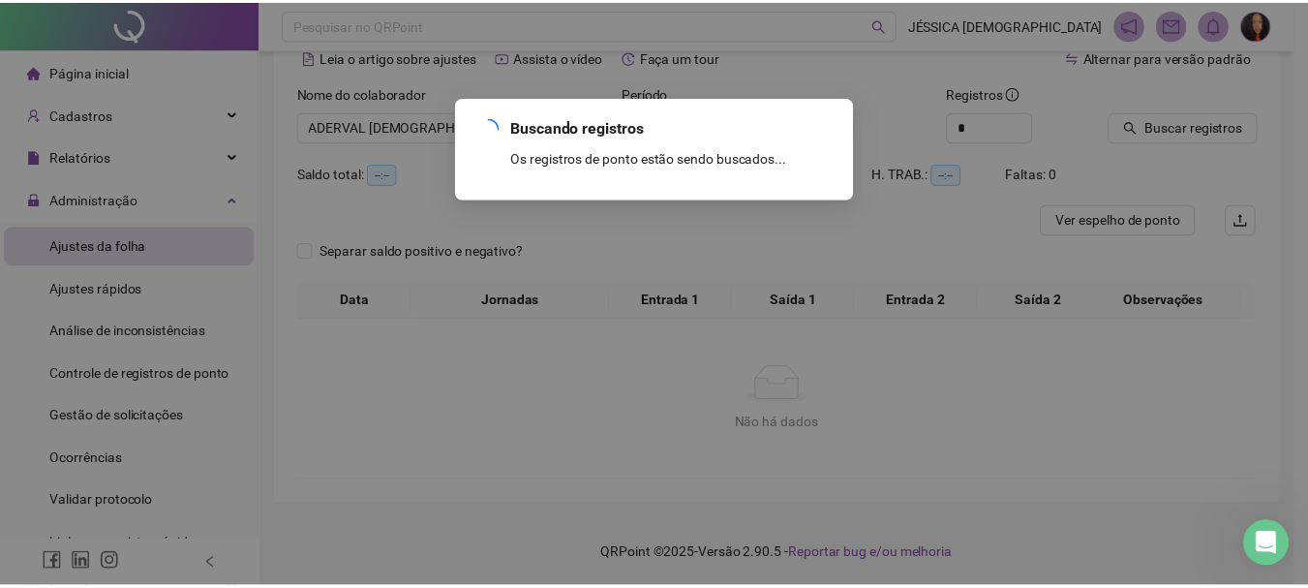
scroll to position [51, 0]
